Goal: Book appointment/travel/reservation

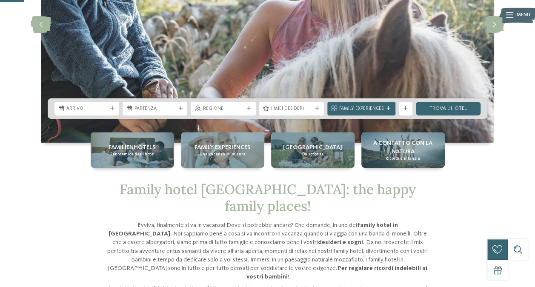
scroll to position [128, 0]
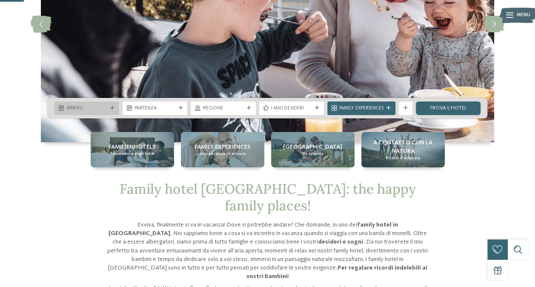
click at [105, 107] on span "Arrivo" at bounding box center [86, 108] width 41 height 7
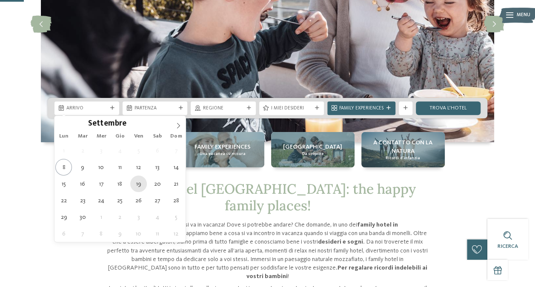
type div "19.09.2025"
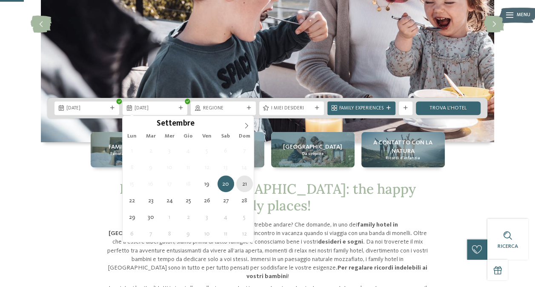
type div "21.09.2025"
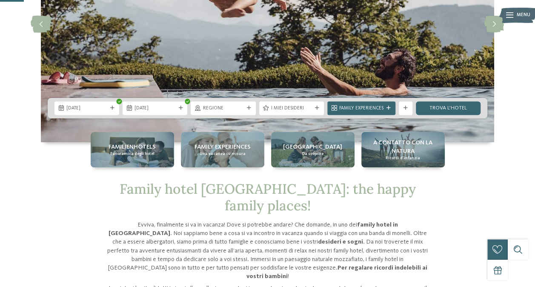
click at [240, 108] on span "Regione" at bounding box center [223, 108] width 41 height 7
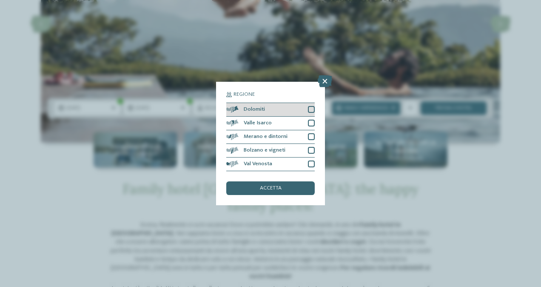
click at [310, 108] on div at bounding box center [311, 109] width 7 height 7
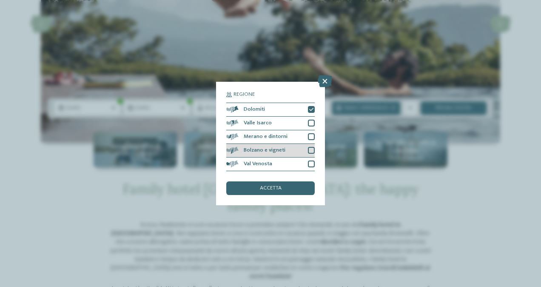
click at [311, 151] on div at bounding box center [311, 150] width 7 height 7
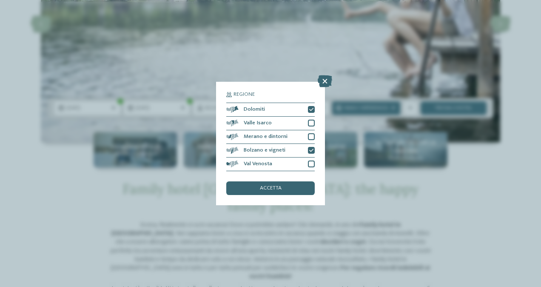
drag, startPoint x: 295, startPoint y: 182, endPoint x: 294, endPoint y: 187, distance: 5.0
click at [295, 182] on div "accetta" at bounding box center [270, 188] width 88 height 14
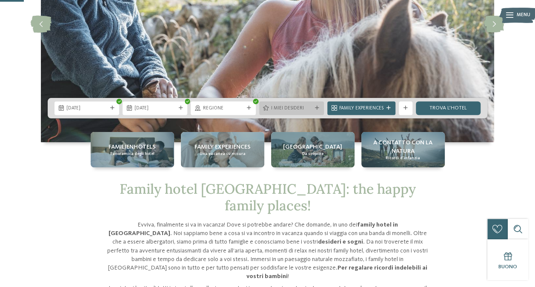
click at [313, 108] on div "I miei desideri" at bounding box center [291, 107] width 44 height 7
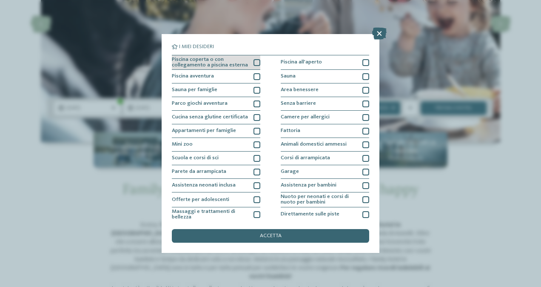
click at [254, 61] on div at bounding box center [257, 62] width 7 height 7
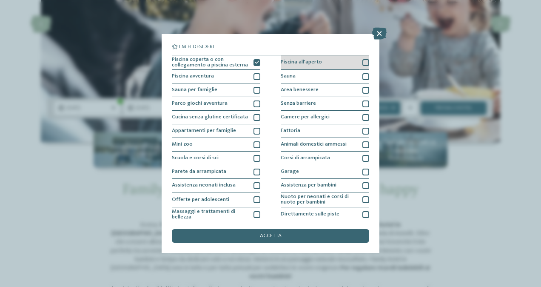
click at [363, 60] on div at bounding box center [366, 62] width 7 height 7
click at [363, 75] on div at bounding box center [366, 76] width 7 height 7
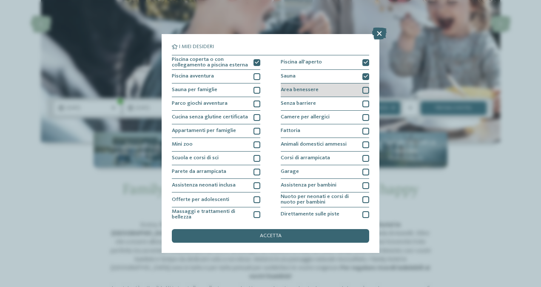
click at [363, 90] on div at bounding box center [366, 90] width 7 height 7
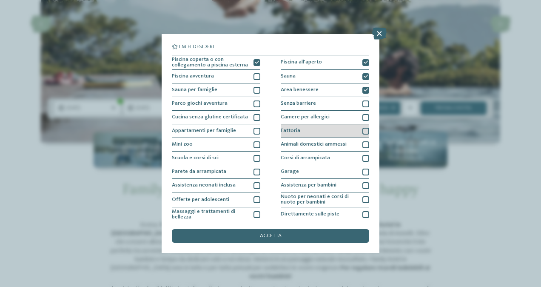
click at [363, 131] on div at bounding box center [366, 131] width 7 height 7
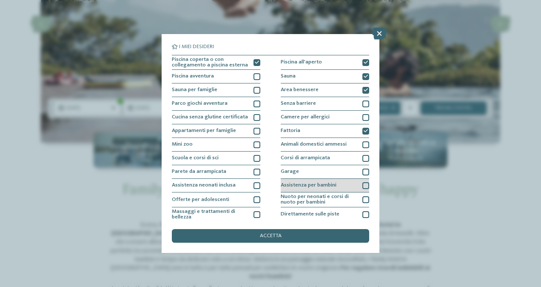
click at [363, 186] on div at bounding box center [366, 185] width 7 height 7
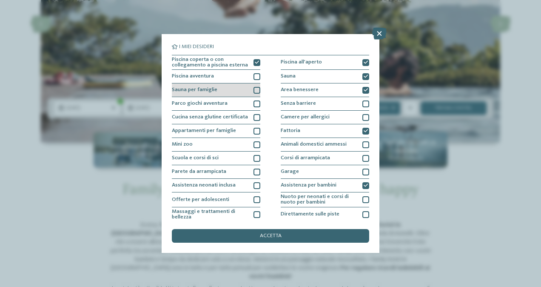
click at [257, 89] on div at bounding box center [257, 90] width 7 height 7
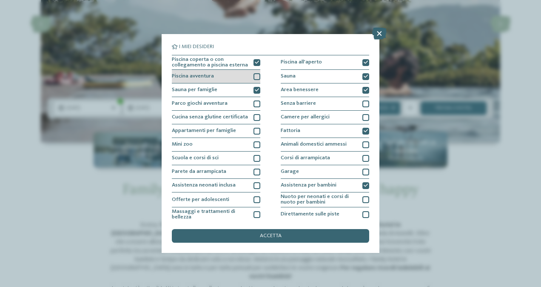
click at [257, 78] on div at bounding box center [257, 76] width 7 height 7
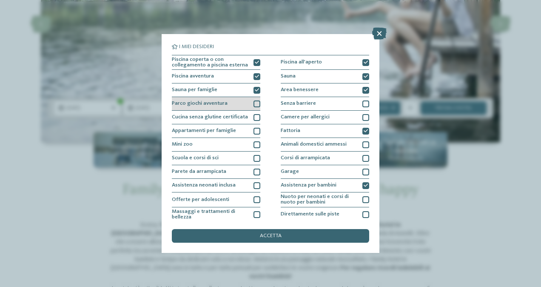
click at [255, 104] on div at bounding box center [257, 103] width 7 height 7
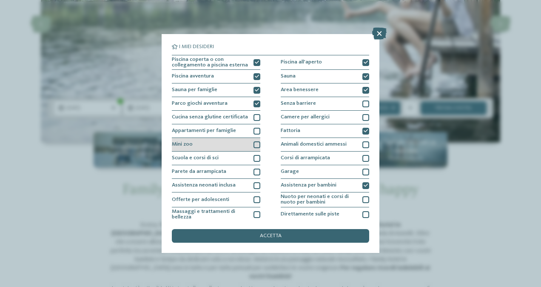
click at [256, 141] on div at bounding box center [257, 144] width 7 height 7
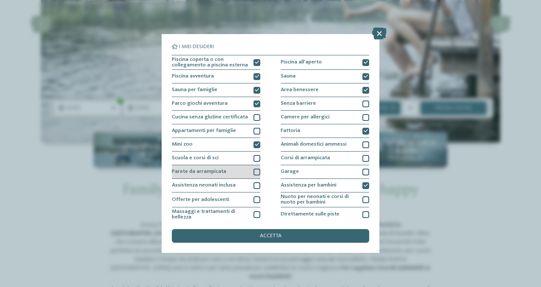
click at [258, 172] on div at bounding box center [257, 171] width 7 height 7
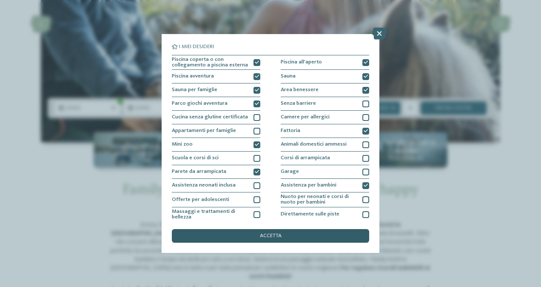
click at [308, 236] on div "accetta" at bounding box center [270, 236] width 197 height 14
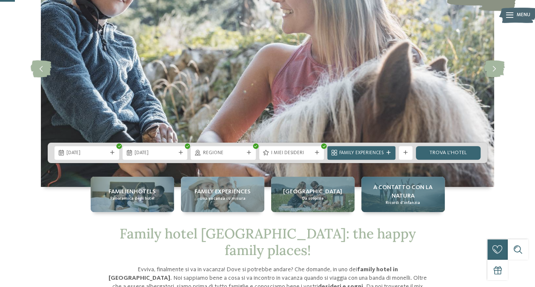
scroll to position [85, 0]
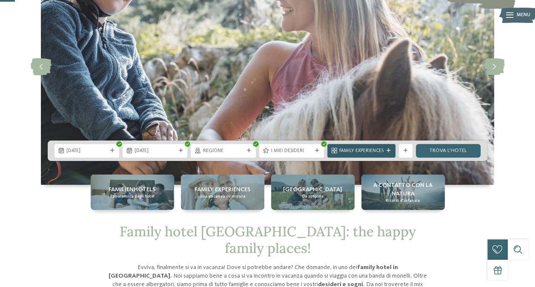
click at [389, 151] on icon at bounding box center [388, 150] width 4 height 4
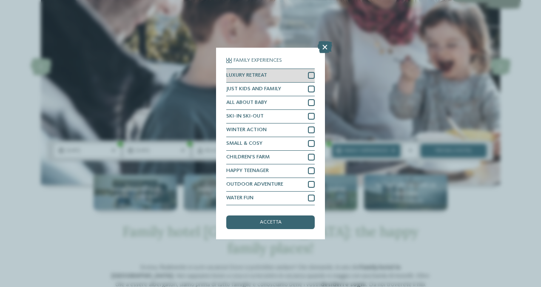
click at [313, 74] on div at bounding box center [311, 75] width 7 height 7
click at [312, 88] on div at bounding box center [311, 89] width 7 height 7
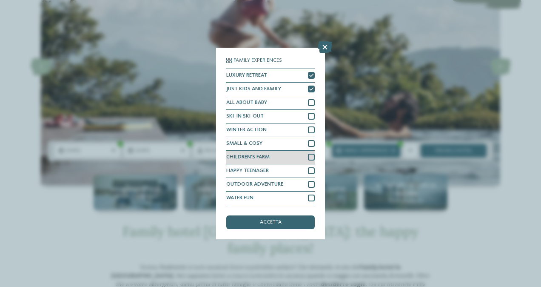
click at [312, 157] on div at bounding box center [311, 157] width 7 height 7
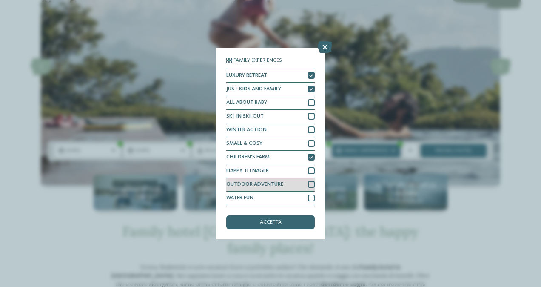
click at [313, 185] on div at bounding box center [311, 184] width 7 height 7
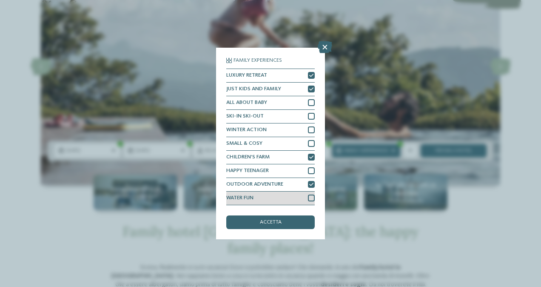
click at [311, 198] on div at bounding box center [311, 197] width 7 height 7
click at [303, 218] on div "accetta" at bounding box center [270, 222] width 88 height 14
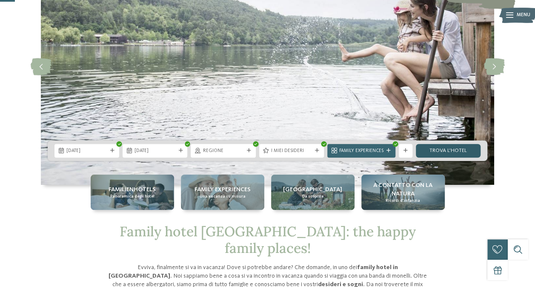
click at [460, 153] on link "trova l’hotel" at bounding box center [448, 151] width 65 height 14
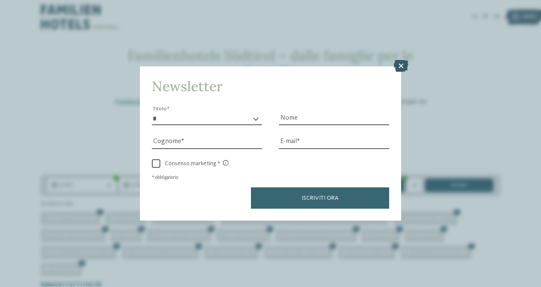
click at [405, 67] on icon at bounding box center [401, 66] width 14 height 12
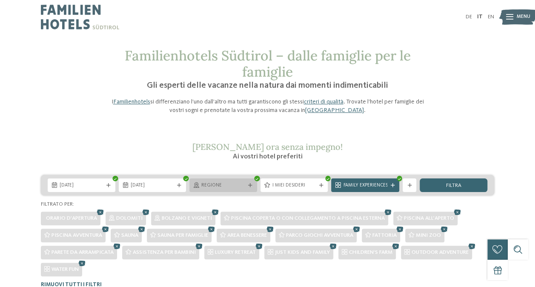
click at [251, 186] on icon at bounding box center [250, 185] width 4 height 4
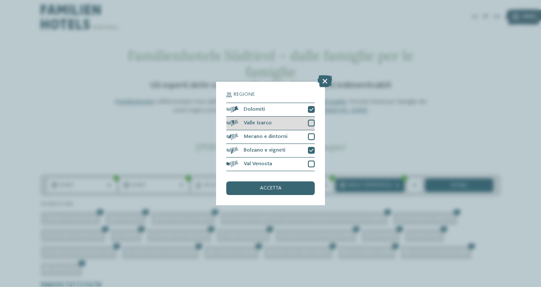
click at [312, 121] on div at bounding box center [311, 123] width 7 height 7
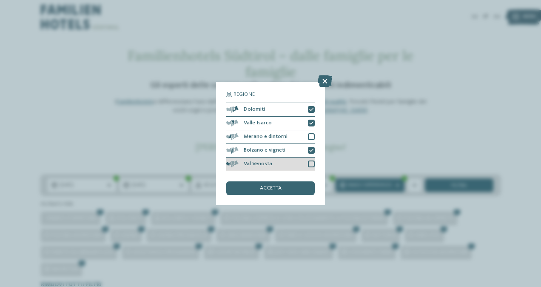
click at [311, 165] on div at bounding box center [311, 163] width 7 height 7
click at [285, 186] on div "accetta" at bounding box center [270, 188] width 88 height 14
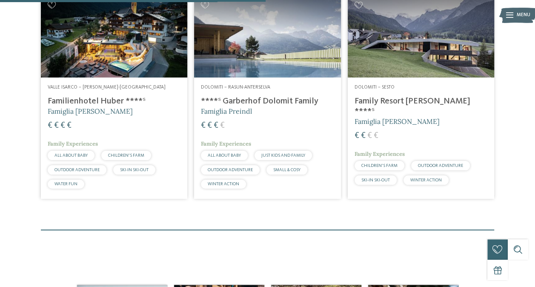
scroll to position [261, 0]
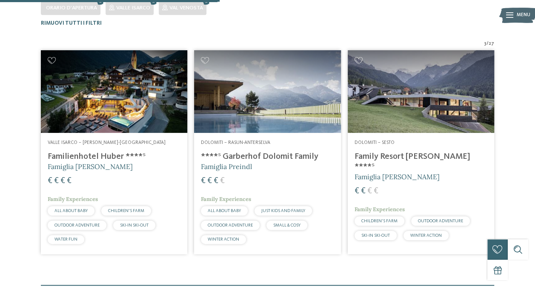
drag, startPoint x: 303, startPoint y: 111, endPoint x: 345, endPoint y: 75, distance: 54.3
click at [303, 111] on img at bounding box center [267, 91] width 146 height 83
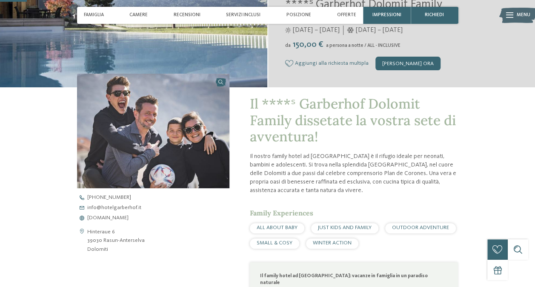
scroll to position [213, 0]
